Goal: Task Accomplishment & Management: Manage account settings

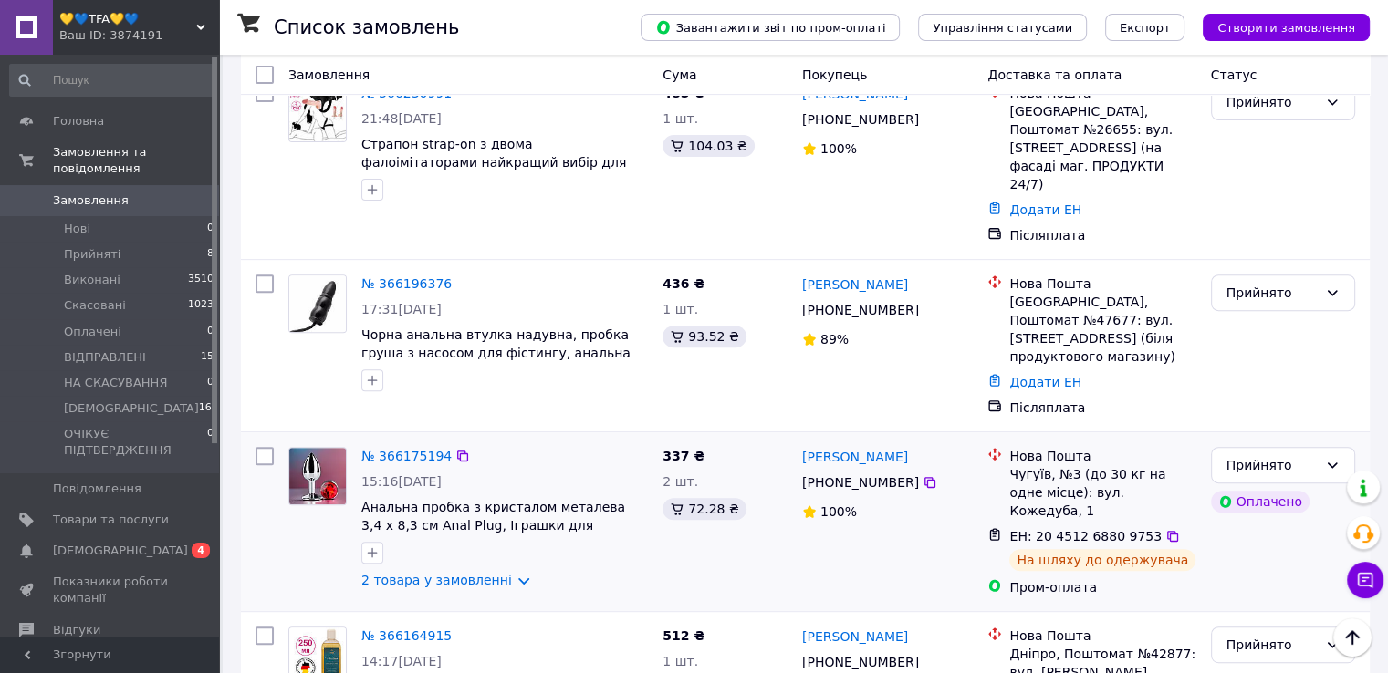
scroll to position [730, 0]
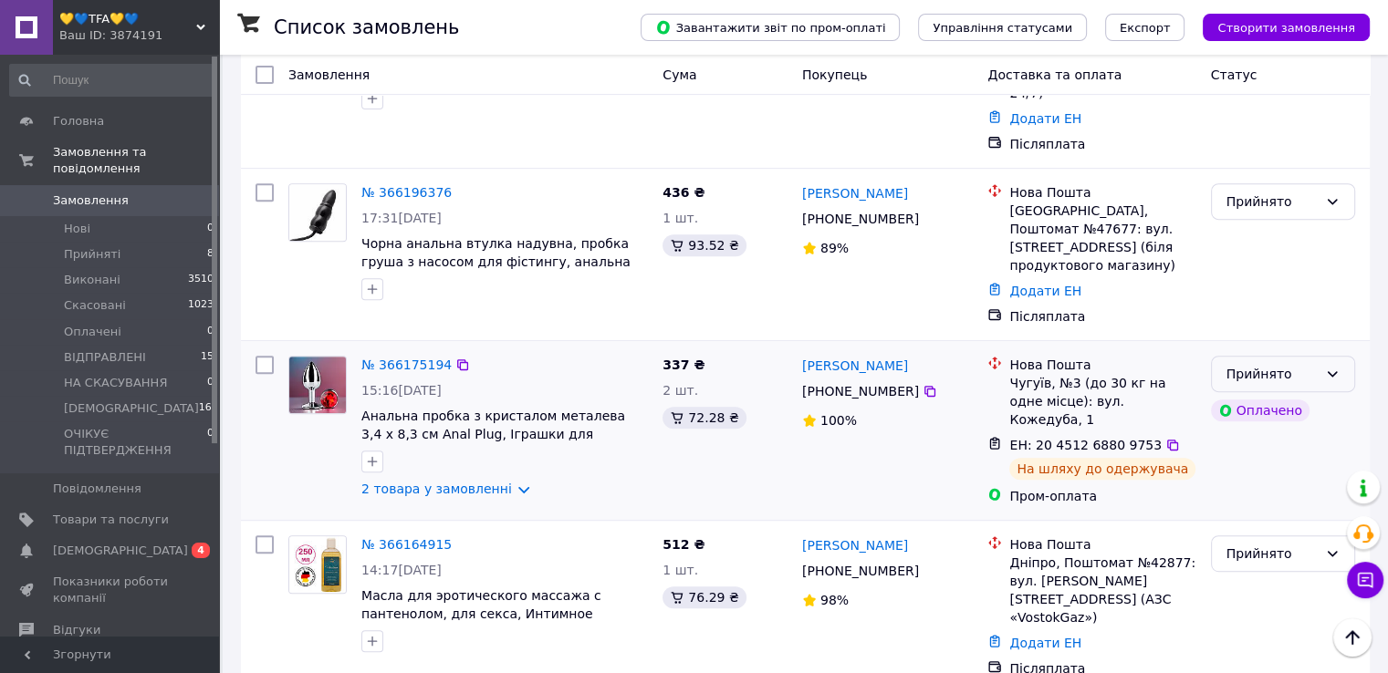
click at [1245, 364] on div "Прийнято" at bounding box center [1271, 374] width 91 height 20
click at [1278, 400] on li "ВІДПРАВЛЕНІ" at bounding box center [1282, 404] width 142 height 33
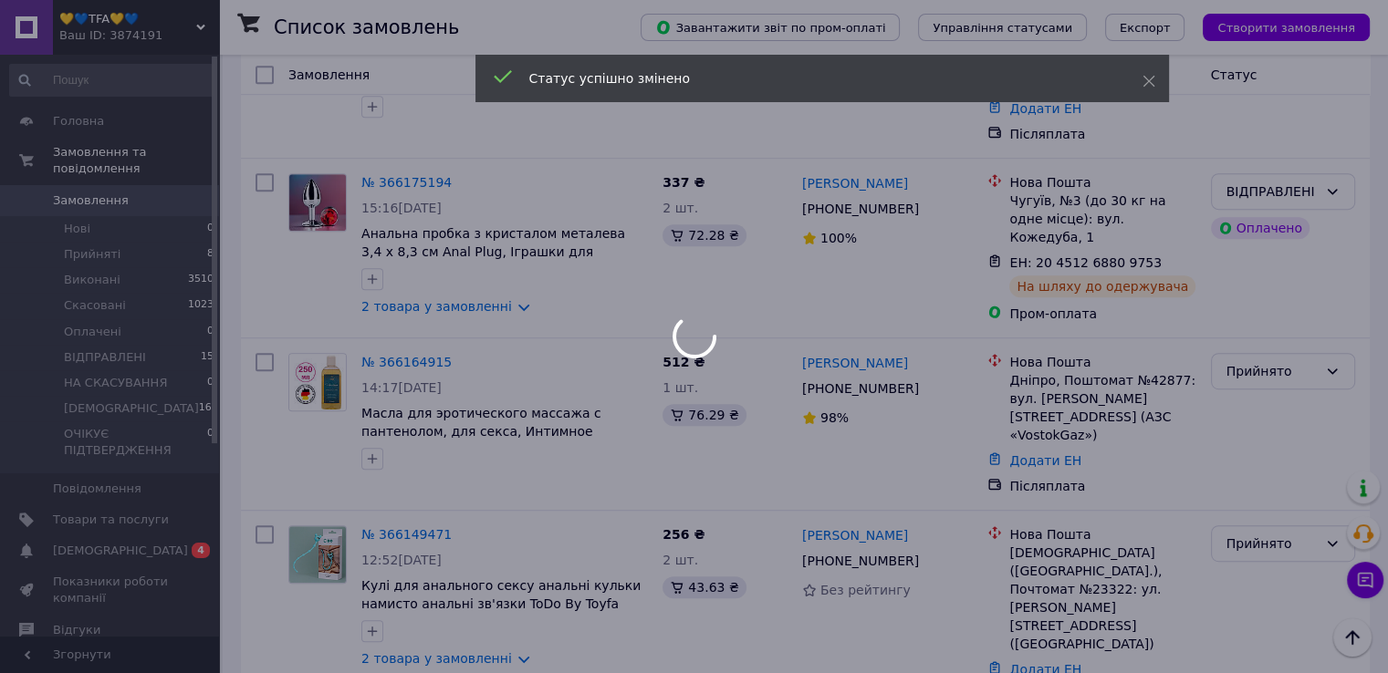
scroll to position [1004, 0]
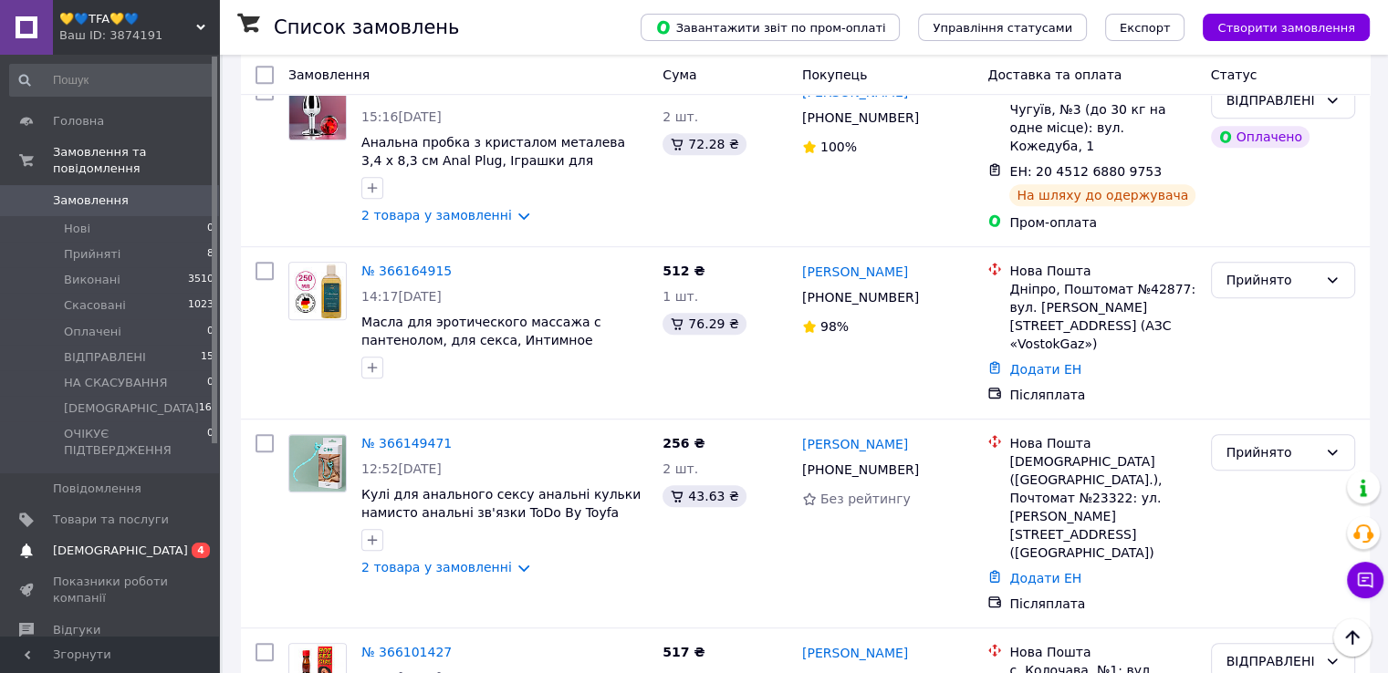
click at [104, 543] on span "[DEMOGRAPHIC_DATA]" at bounding box center [120, 551] width 135 height 16
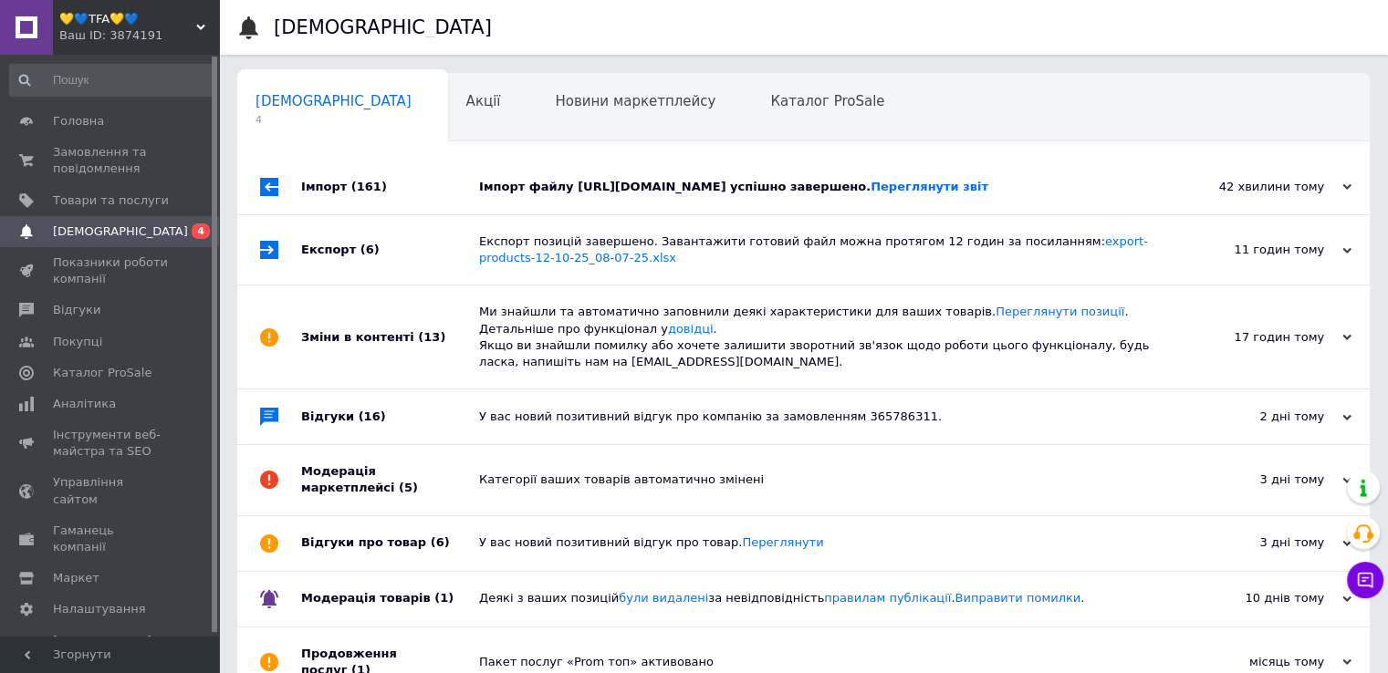
click at [596, 192] on div "Імпорт файлу [URL][DOMAIN_NAME] успішно завершено. Переглянути звіт" at bounding box center [824, 187] width 690 height 16
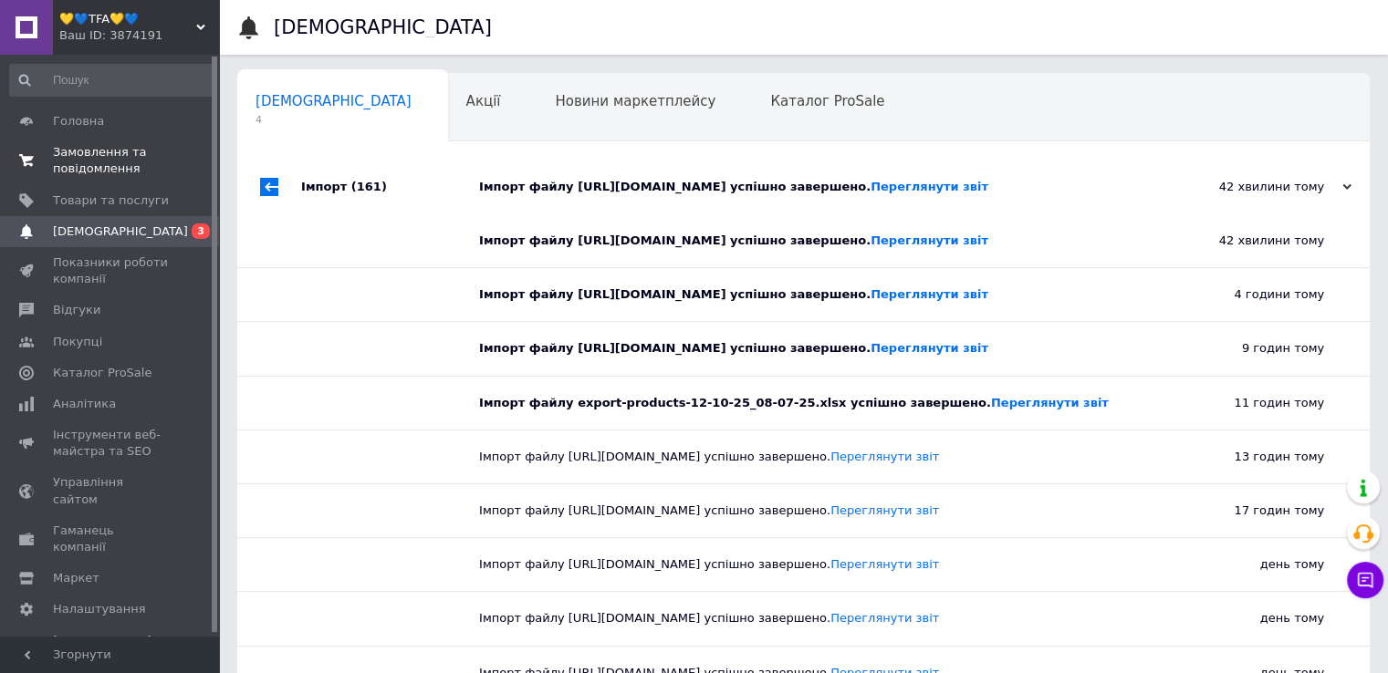
click at [85, 162] on span "Замовлення та повідомлення" at bounding box center [111, 160] width 116 height 33
